Goal: Check status

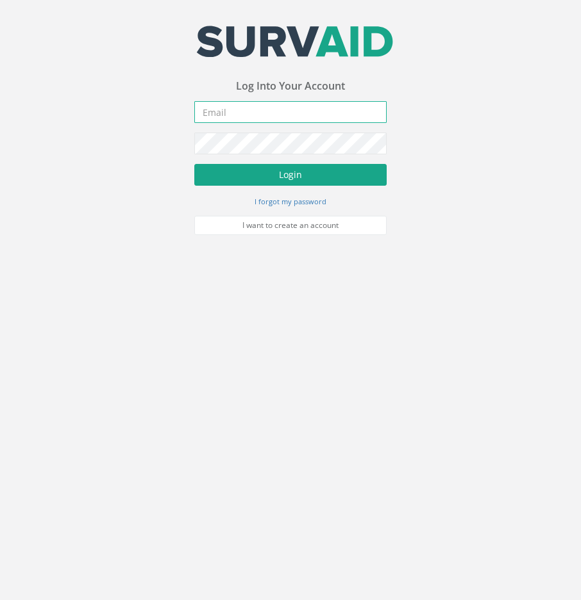
type input "[EMAIL_ADDRESS][DOMAIN_NAME]"
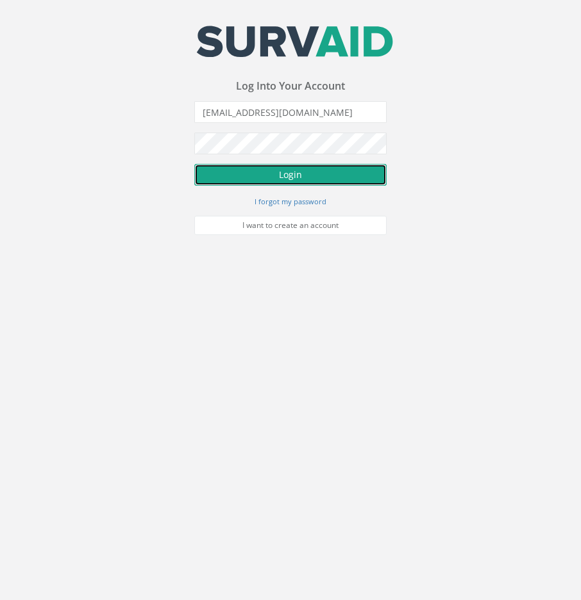
click at [278, 175] on button "Login" at bounding box center [290, 175] width 192 height 22
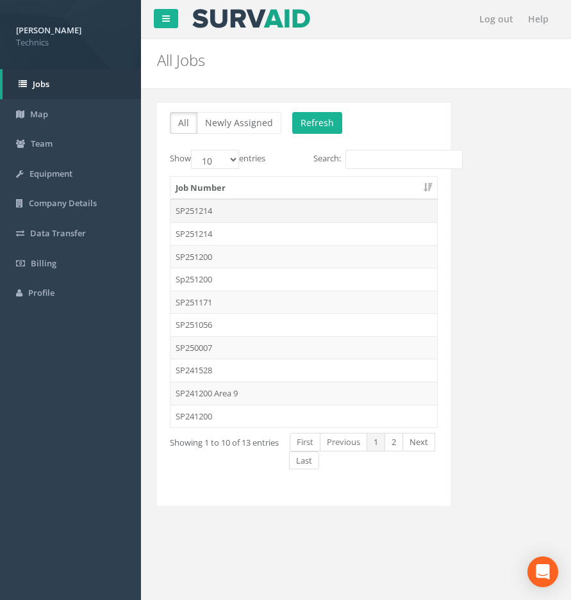
click at [201, 208] on td "SP251214" at bounding box center [303, 210] width 267 height 23
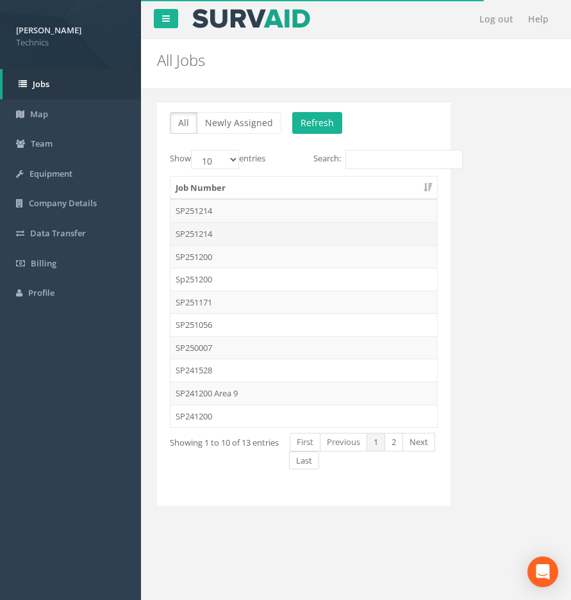
click at [197, 235] on td "SP251214" at bounding box center [303, 233] width 267 height 23
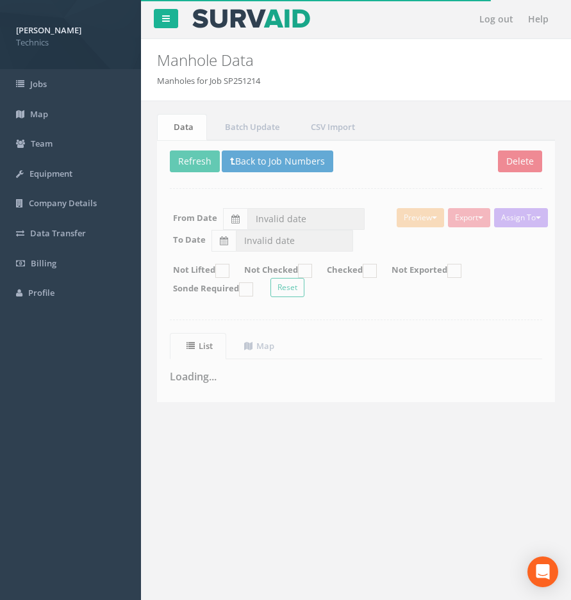
type input "[DATE]"
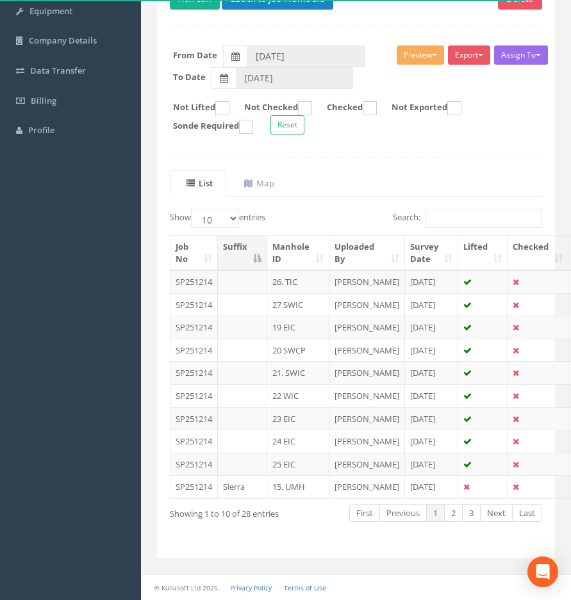
scroll to position [256, 0]
